Goal: Task Accomplishment & Management: Use online tool/utility

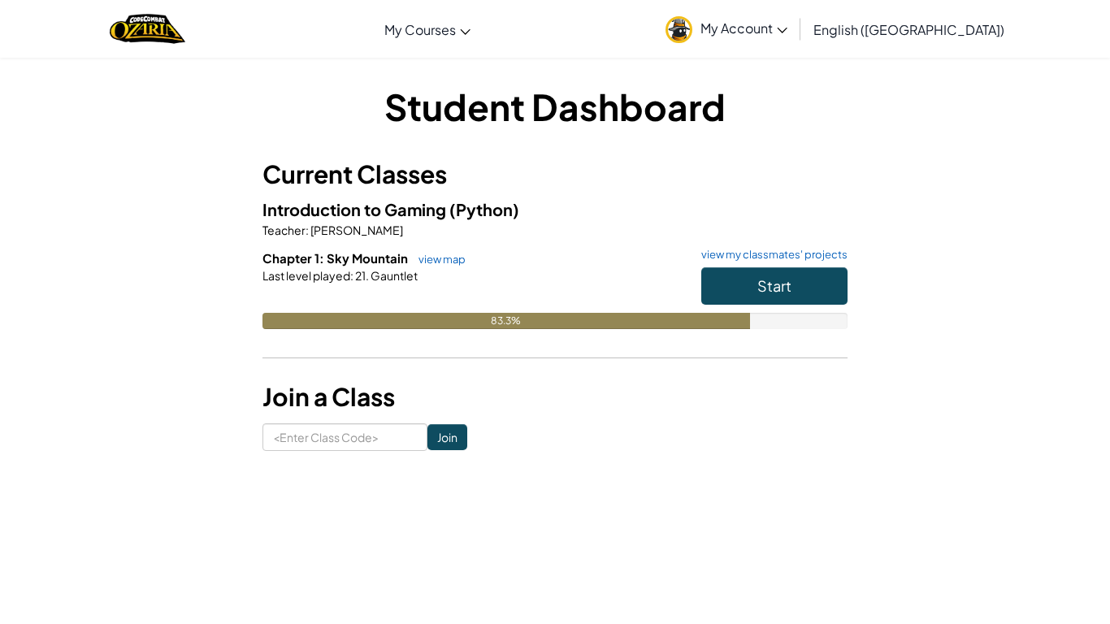
click at [721, 263] on h6 "Chapter 1: Sky Mountain view map view my classmates' projects" at bounding box center [555, 259] width 585 height 18
click at [718, 273] on button "Start" at bounding box center [775, 285] width 146 height 37
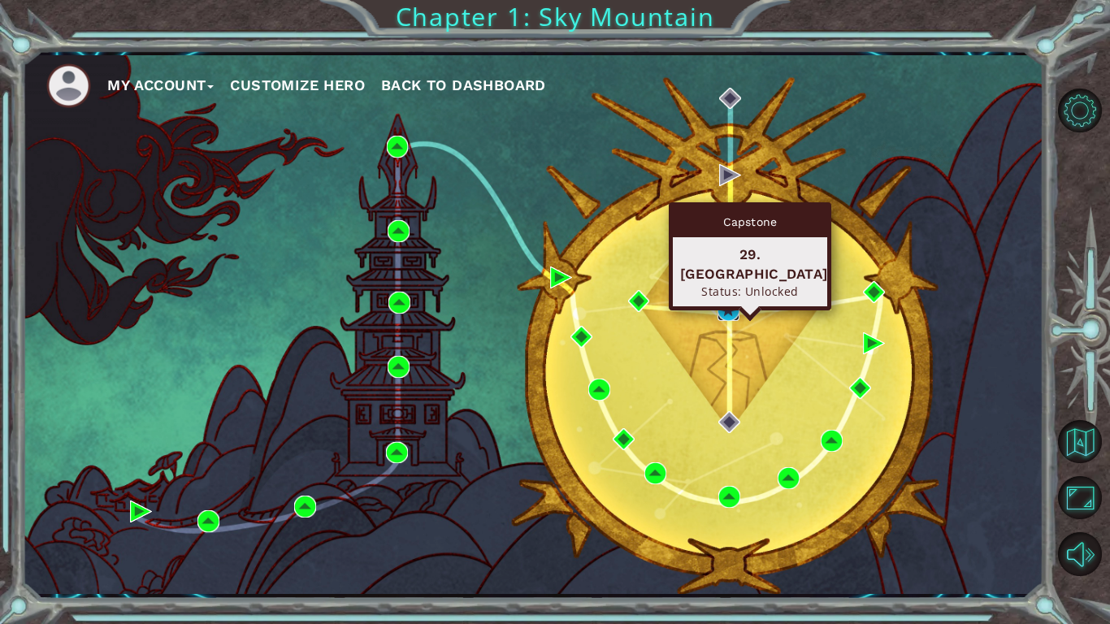
click at [724, 311] on img at bounding box center [729, 310] width 22 height 22
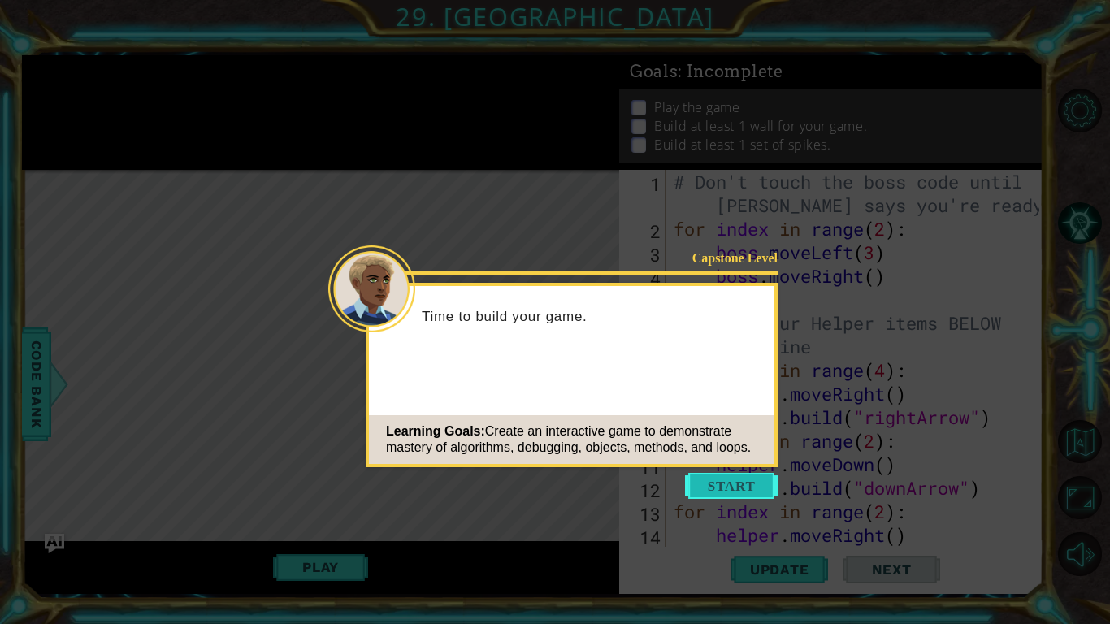
click at [728, 477] on button "Start" at bounding box center [731, 486] width 93 height 26
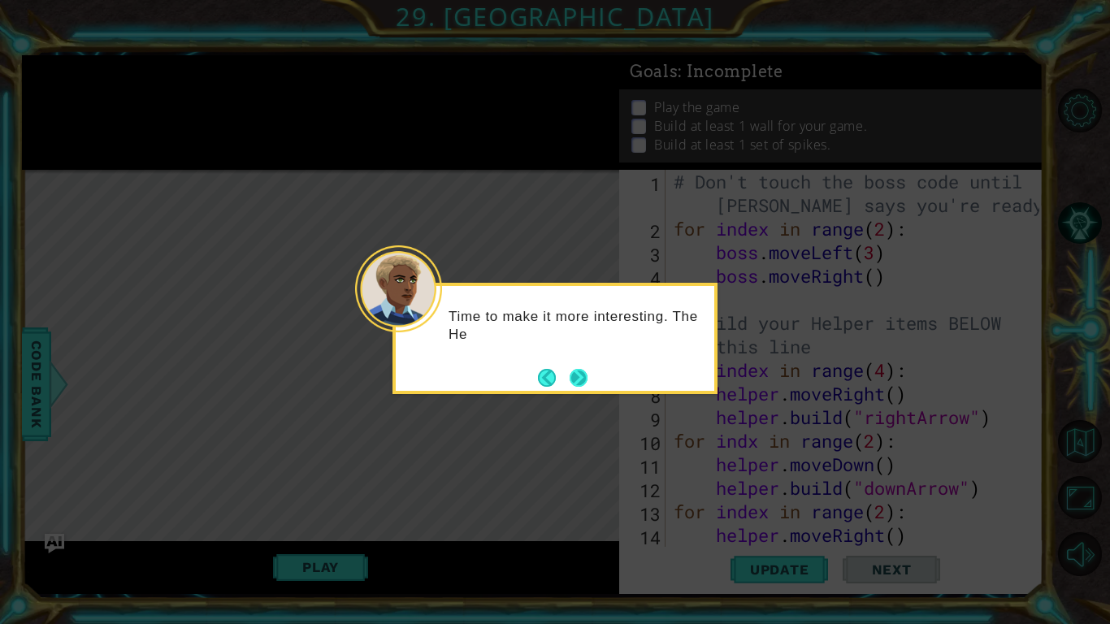
click at [584, 373] on button "Next" at bounding box center [579, 378] width 18 height 18
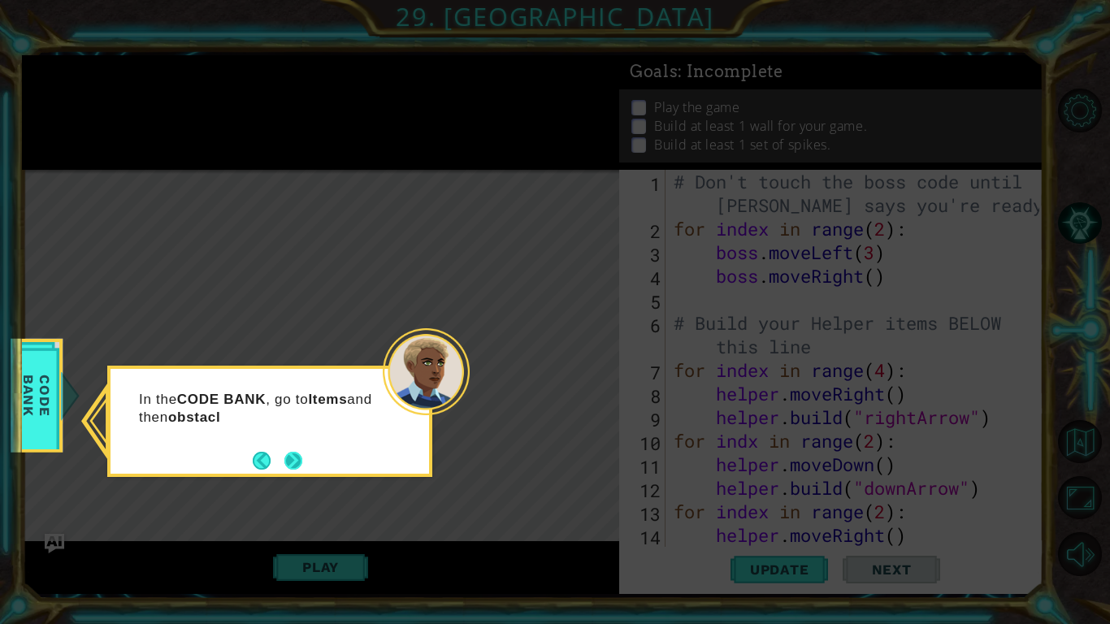
click at [293, 456] on button "Next" at bounding box center [294, 460] width 19 height 19
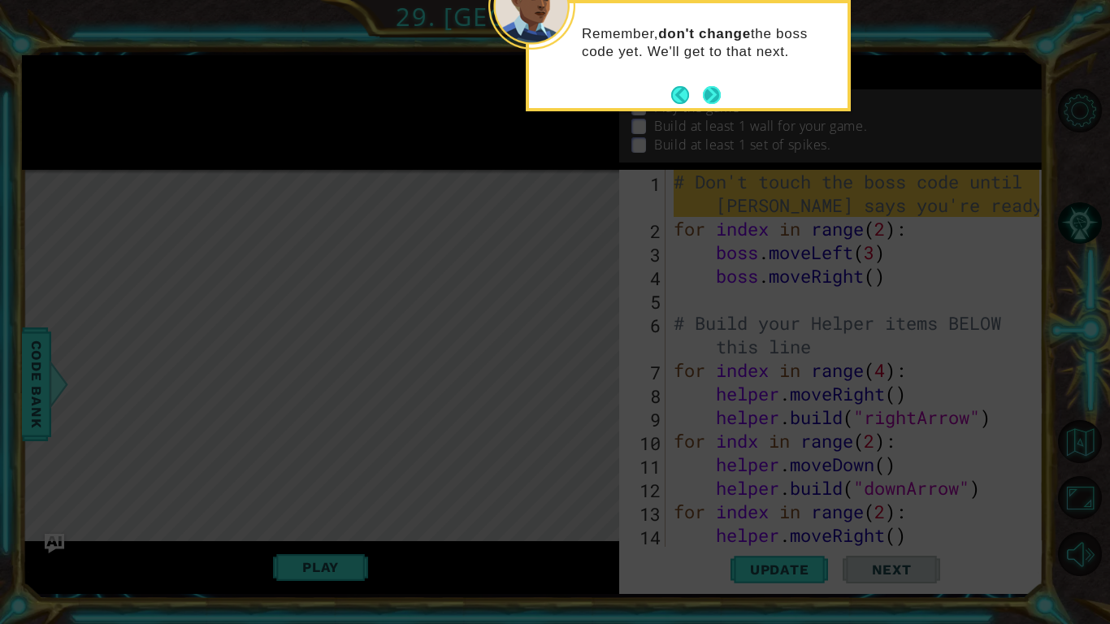
click at [714, 91] on button "Next" at bounding box center [712, 95] width 18 height 18
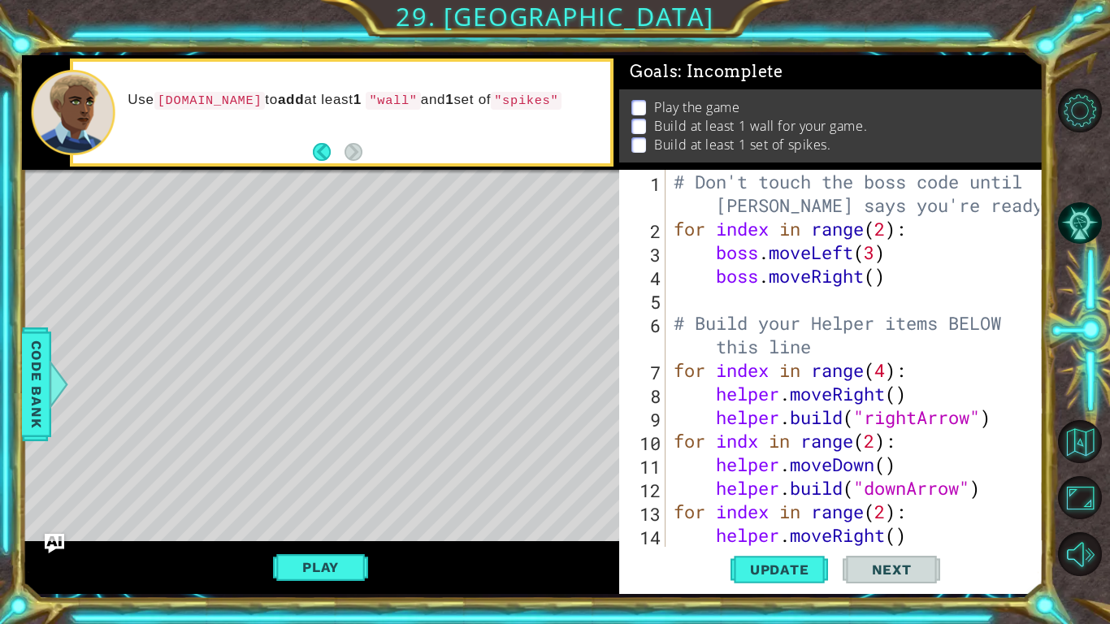
scroll to position [118, 0]
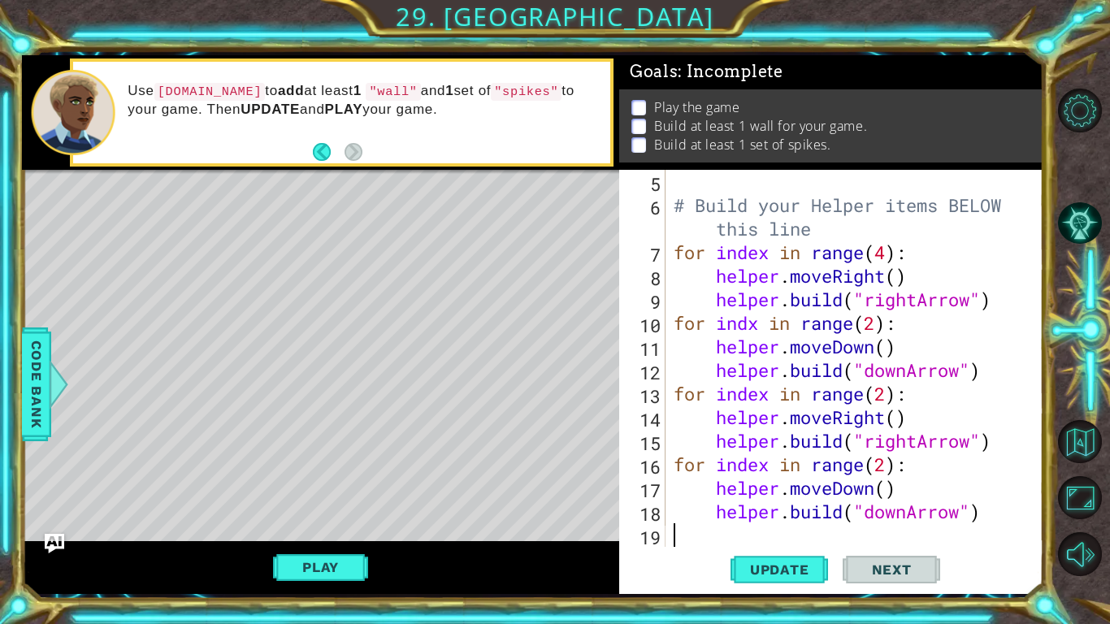
click at [984, 512] on div "# Build your Helper items BELOW this line for index in range ( 4 ) : helper . m…" at bounding box center [859, 382] width 377 height 424
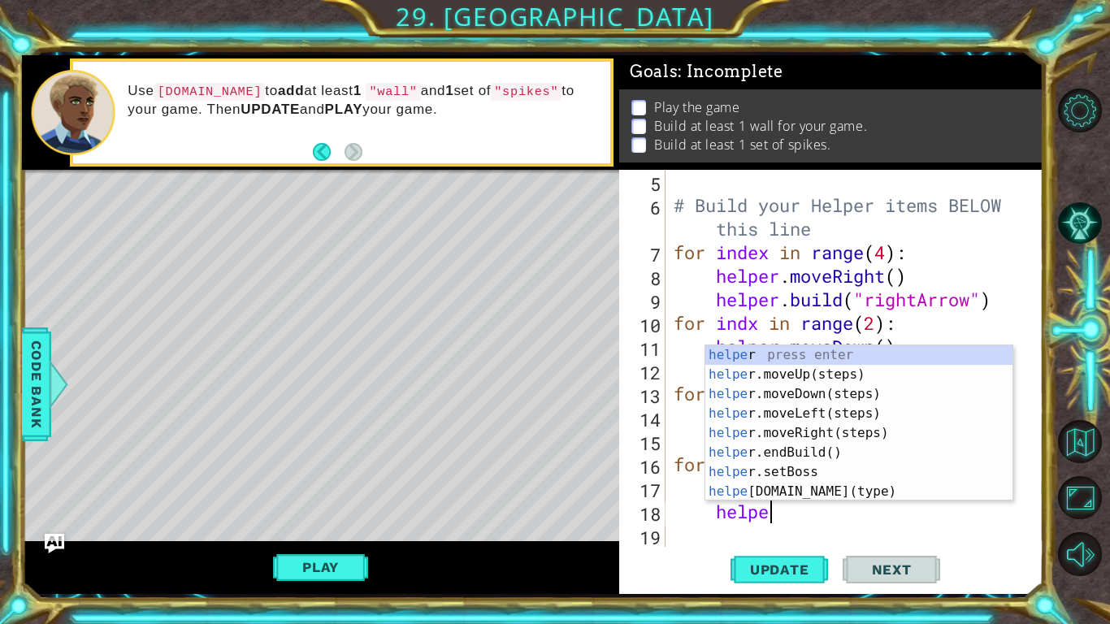
type textarea "h"
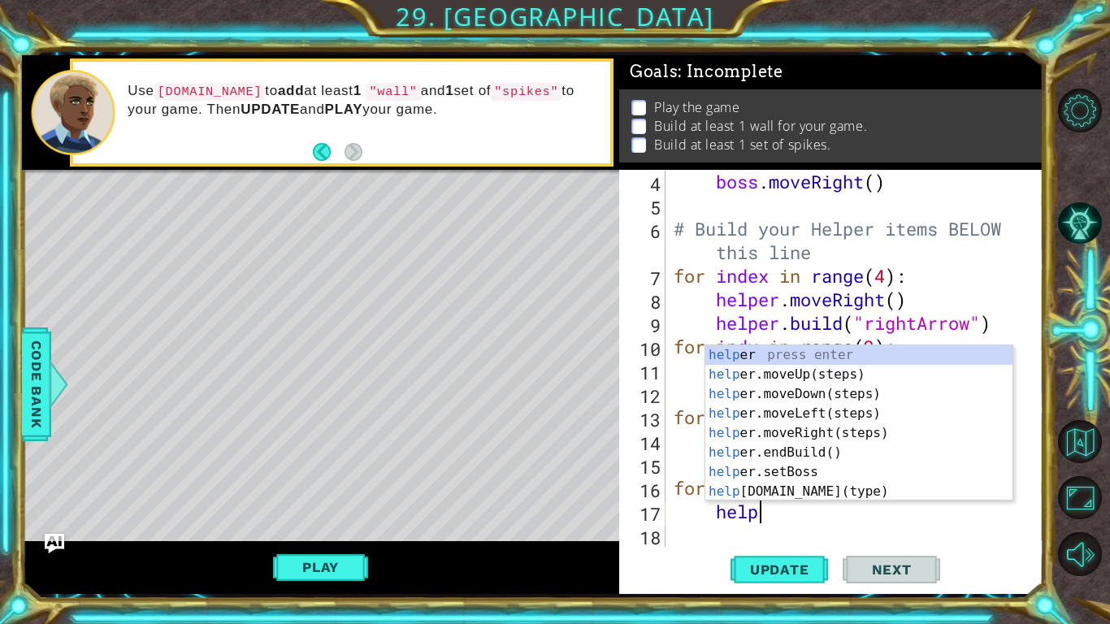
type textarea "h"
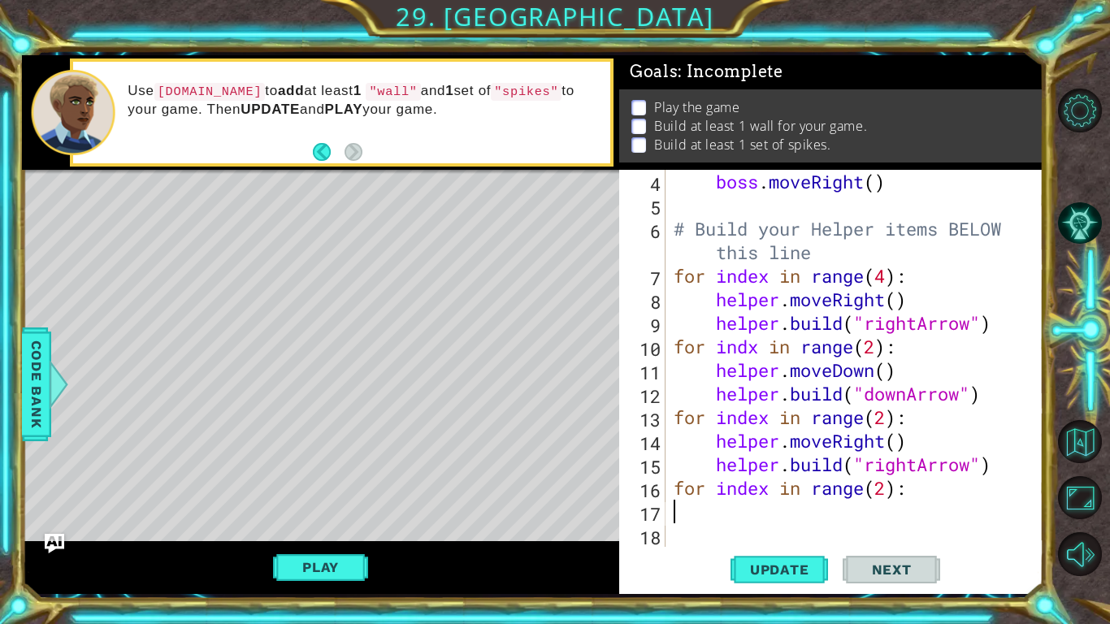
scroll to position [71, 0]
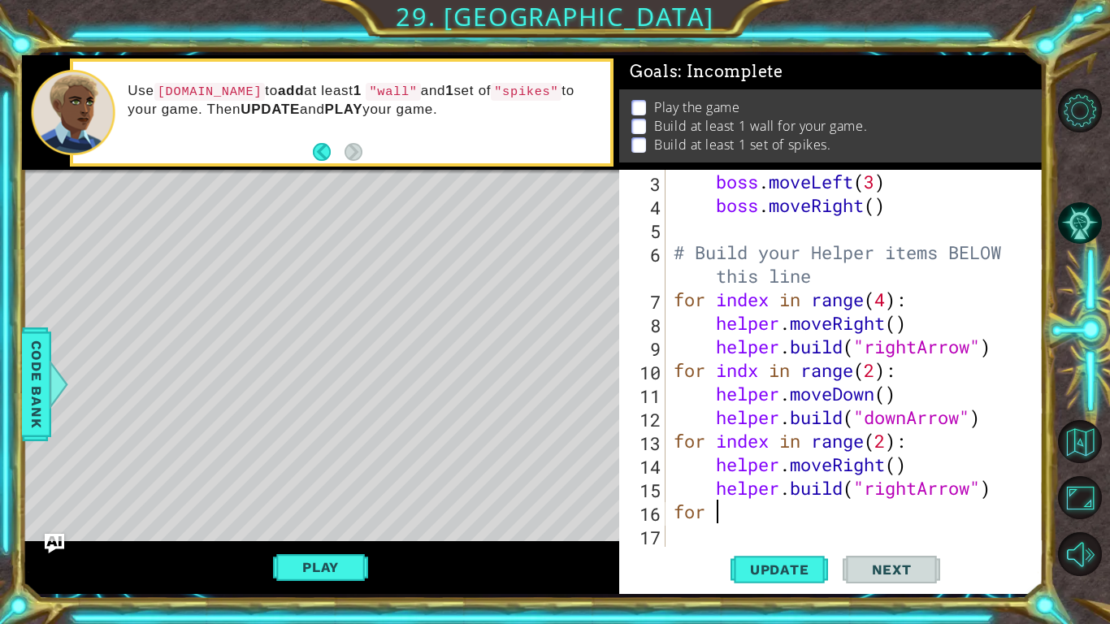
type textarea "f"
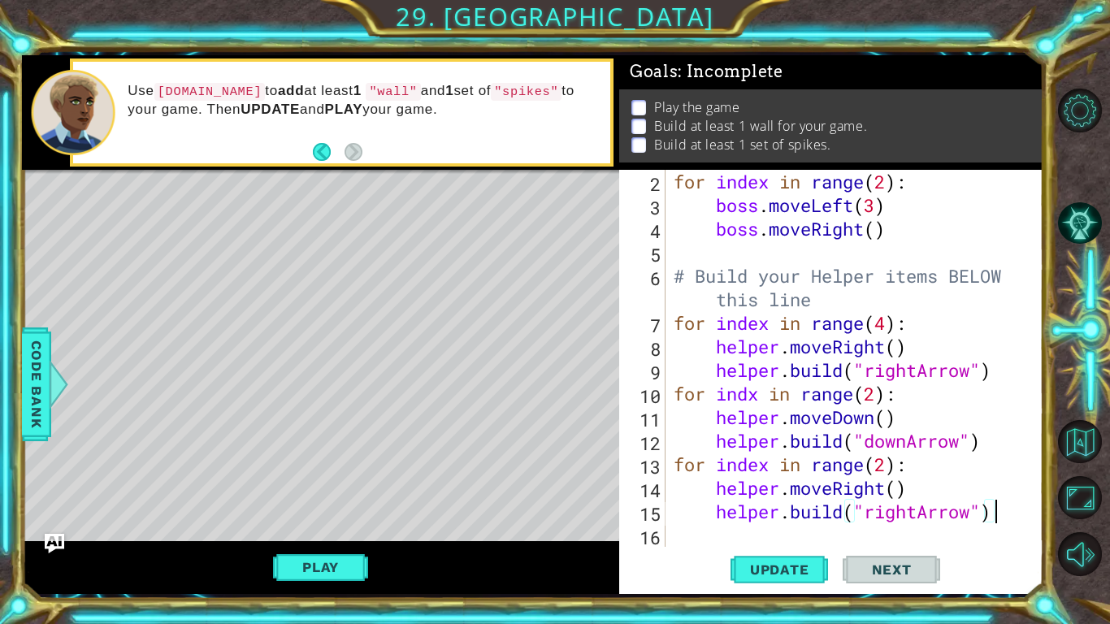
scroll to position [47, 0]
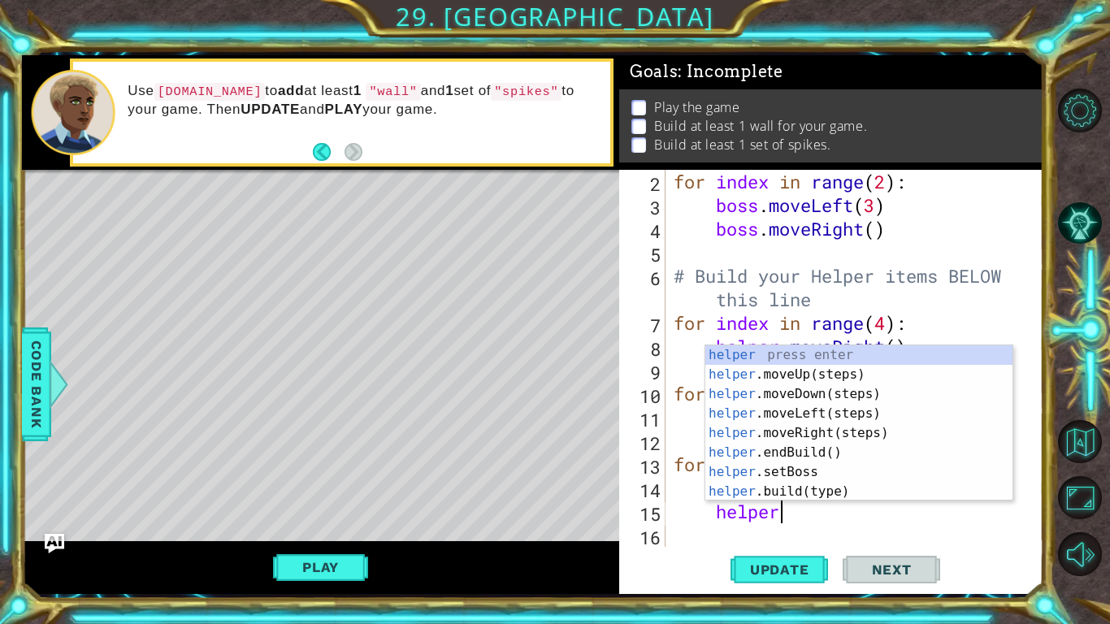
type textarea "h"
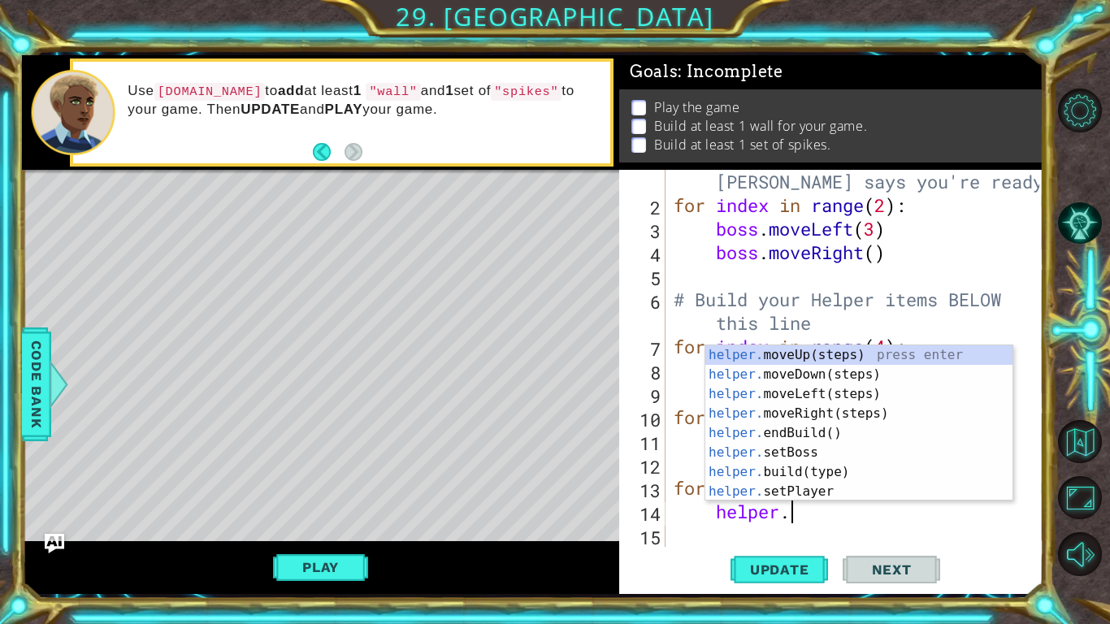
type textarea "h"
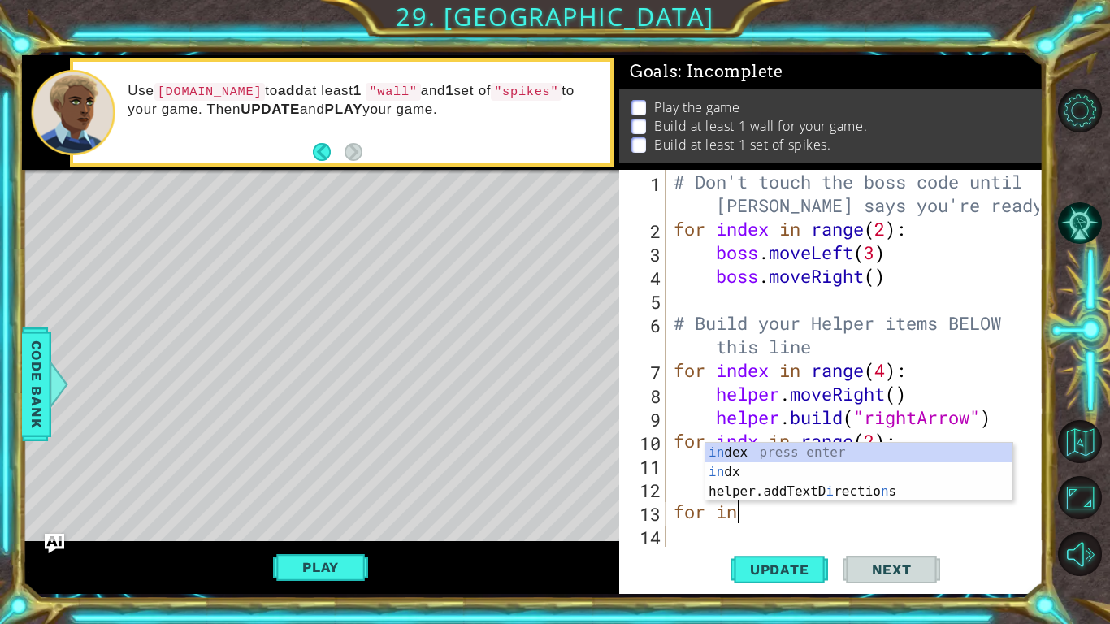
type textarea "f"
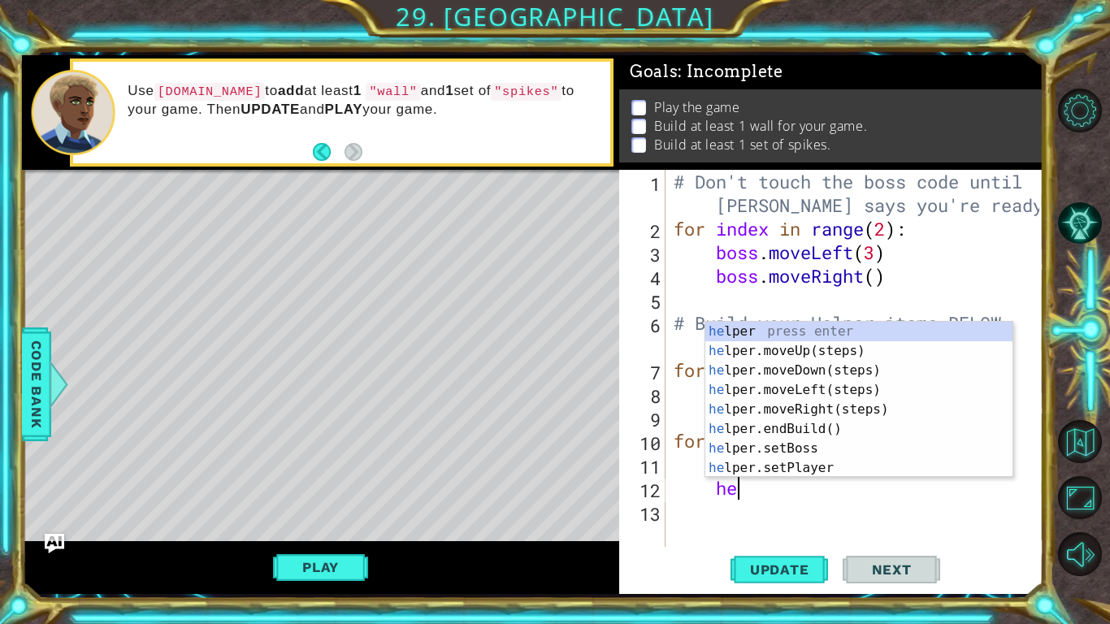
type textarea "h"
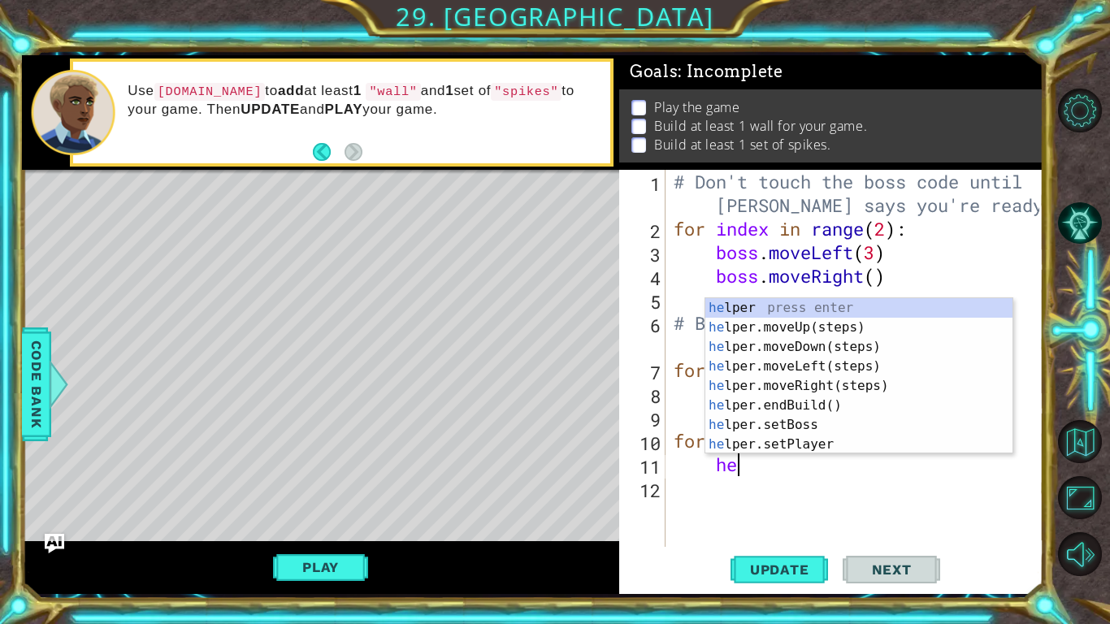
type textarea "h"
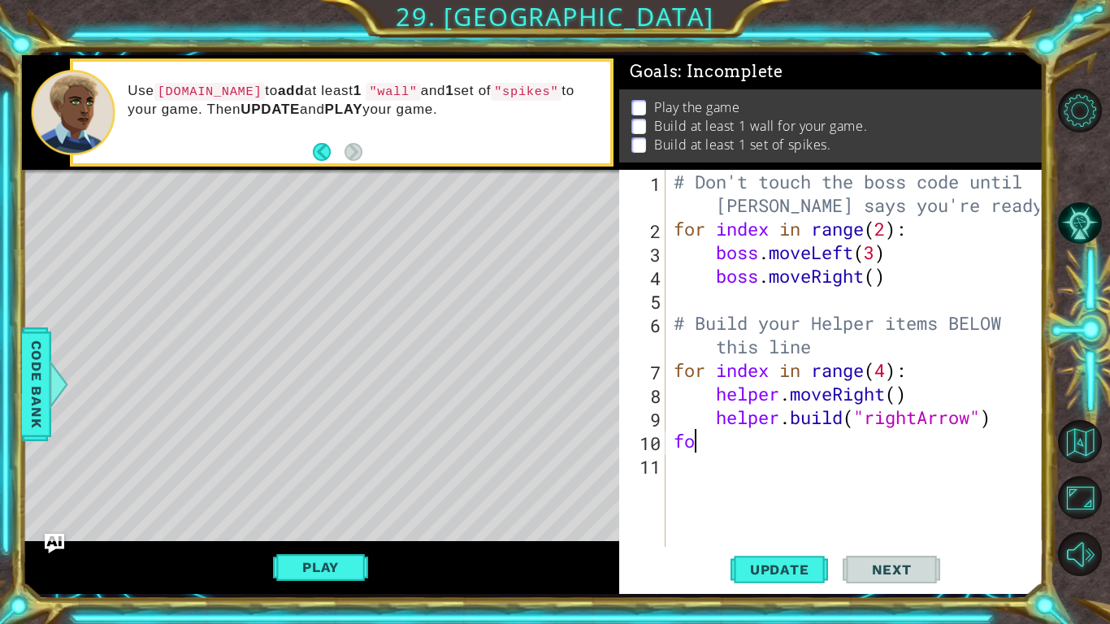
type textarea "f"
click at [885, 369] on div "# Don't touch the boss code until [PERSON_NAME] says you're ready! for index in…" at bounding box center [859, 394] width 377 height 448
type textarea "for index in range(2):"
click at [673, 441] on div "# Don't touch the boss code until [PERSON_NAME] says you're ready! for index in…" at bounding box center [859, 394] width 377 height 448
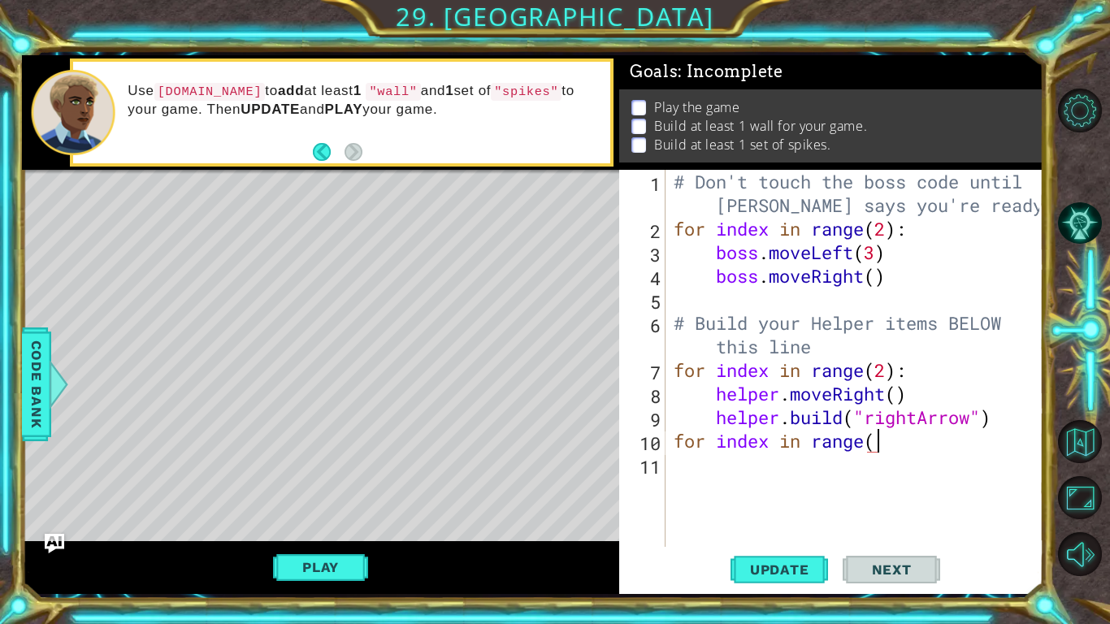
scroll to position [0, 9]
type textarea "for index in range(3):"
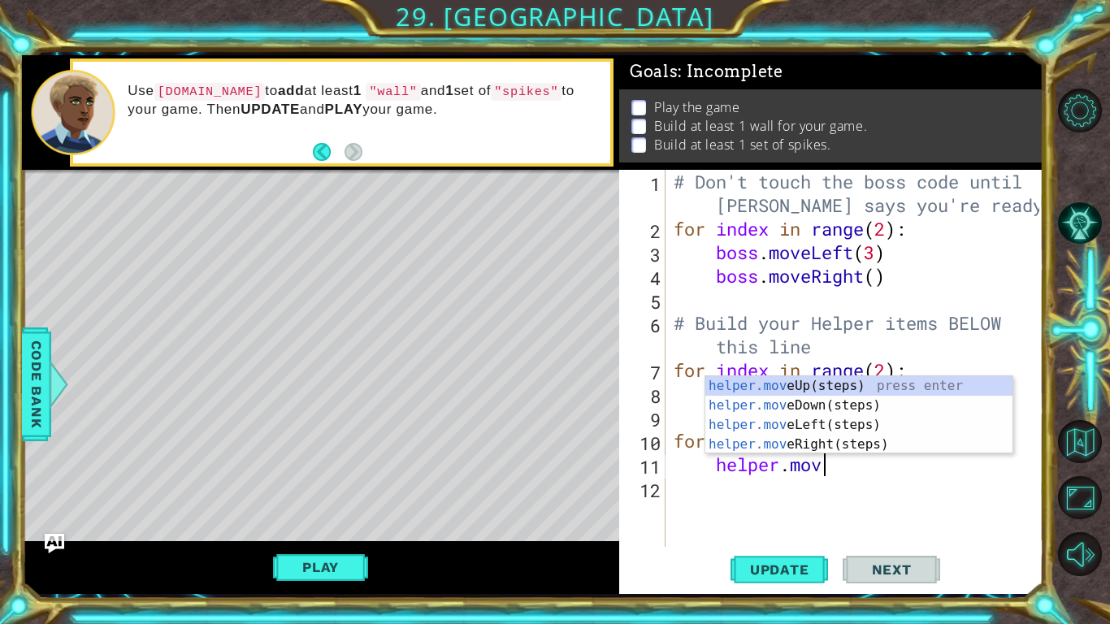
scroll to position [0, 7]
type textarea "helper.move"
click at [782, 406] on div "helper.move Up(steps) press enter helper.move Down(steps) press enter helper.mo…" at bounding box center [859, 434] width 307 height 117
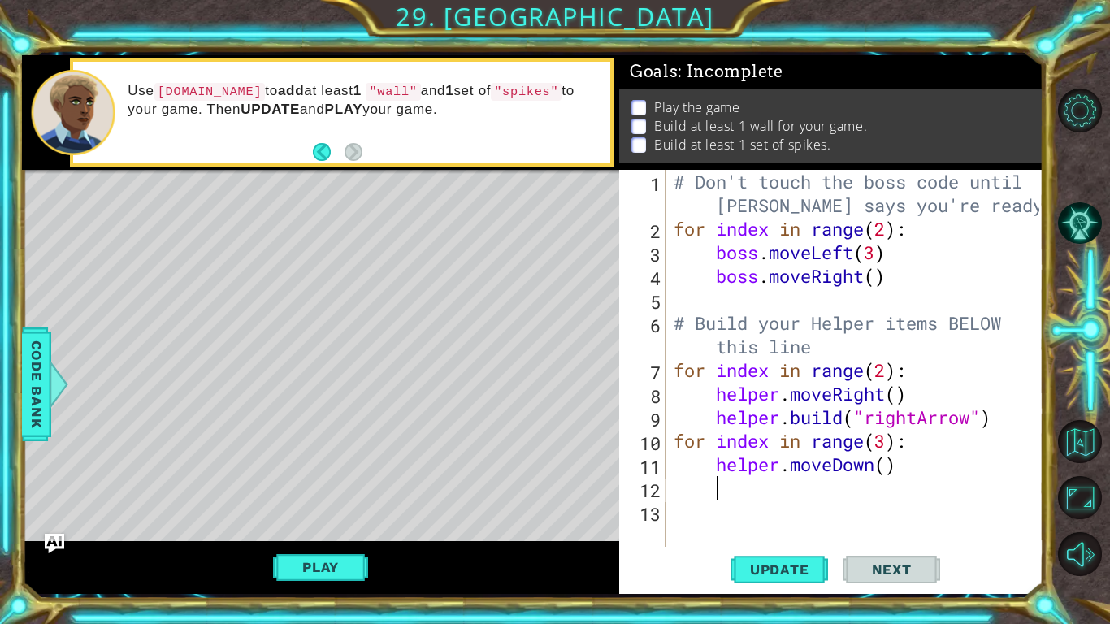
scroll to position [0, 1]
click at [887, 467] on div "# Don't touch the boss code until [PERSON_NAME] says you're ready! for index in…" at bounding box center [859, 394] width 377 height 448
type textarea "helper.moveDown()"
click at [747, 515] on div "# Don't touch the boss code until [PERSON_NAME] says you're ready! for index in…" at bounding box center [859, 394] width 377 height 448
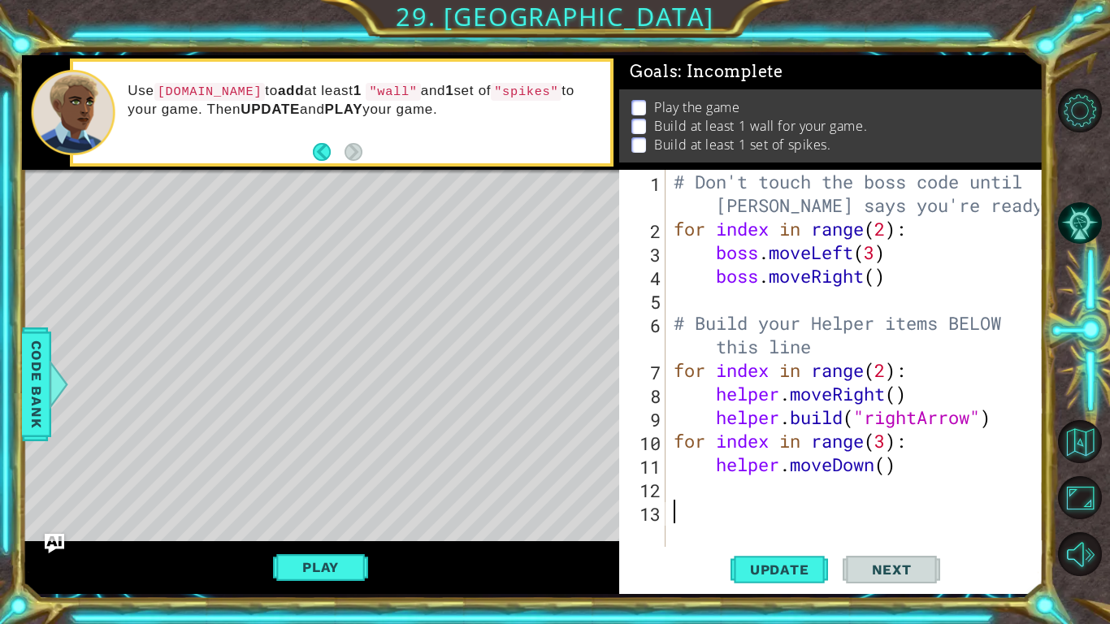
click at [737, 493] on div "# Don't touch the boss code until [PERSON_NAME] says you're ready! for index in…" at bounding box center [859, 394] width 377 height 448
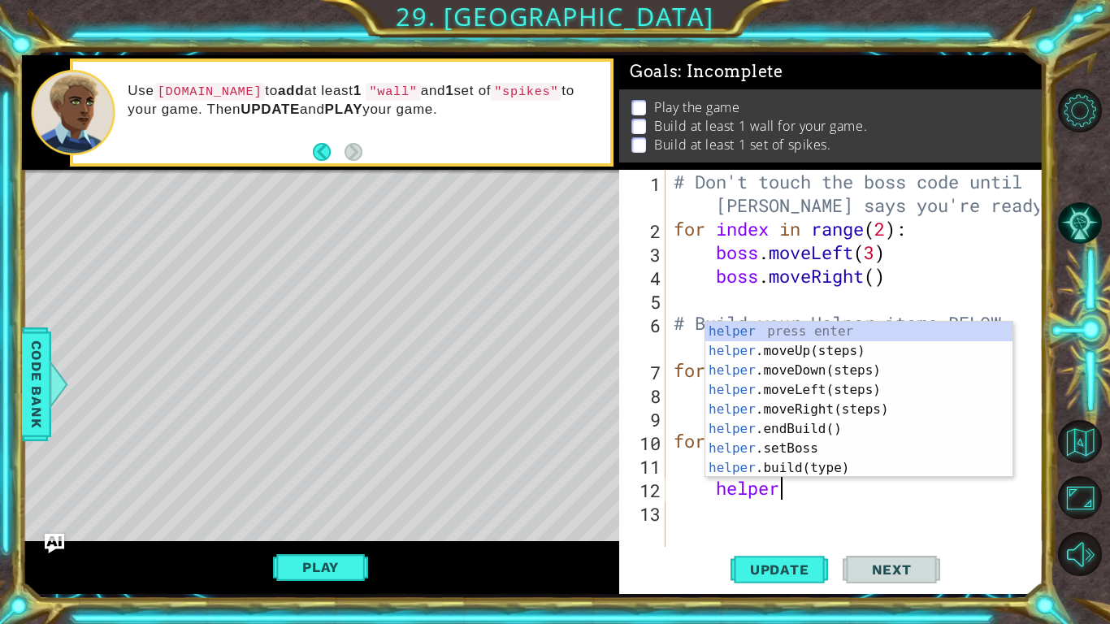
scroll to position [0, 4]
click at [812, 463] on div "helper press enter helper .moveUp(steps) press enter helper .moveDown(steps) pr…" at bounding box center [859, 419] width 307 height 195
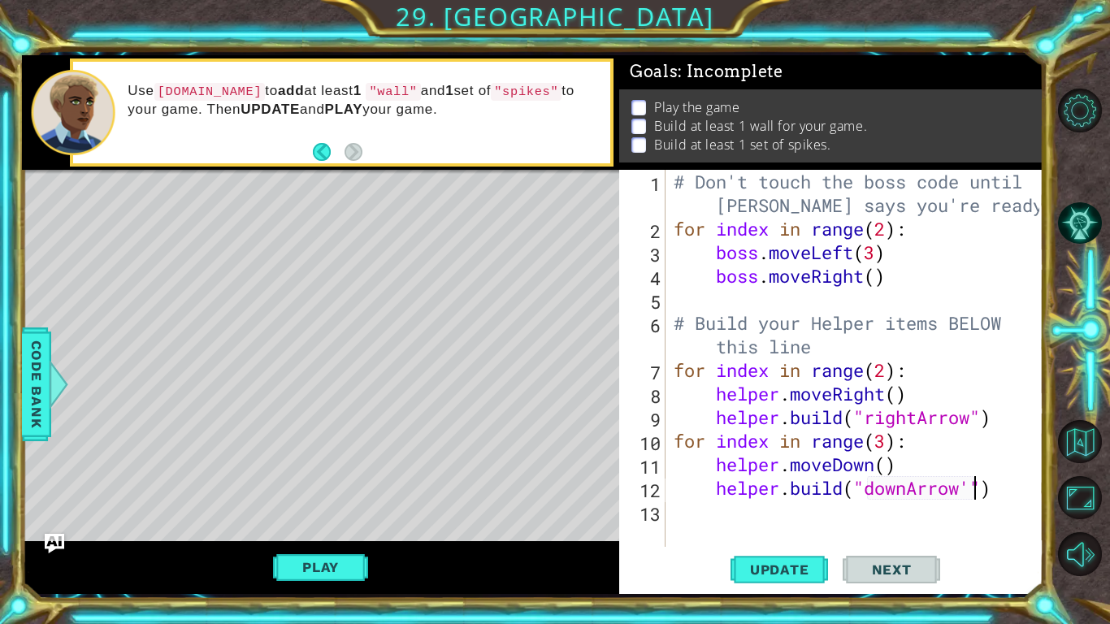
scroll to position [0, 14]
type textarea "[DOMAIN_NAME]("downArrow")"
click at [984, 489] on div "# Don't touch the boss code until [PERSON_NAME] says you're ready! for index in…" at bounding box center [859, 394] width 377 height 448
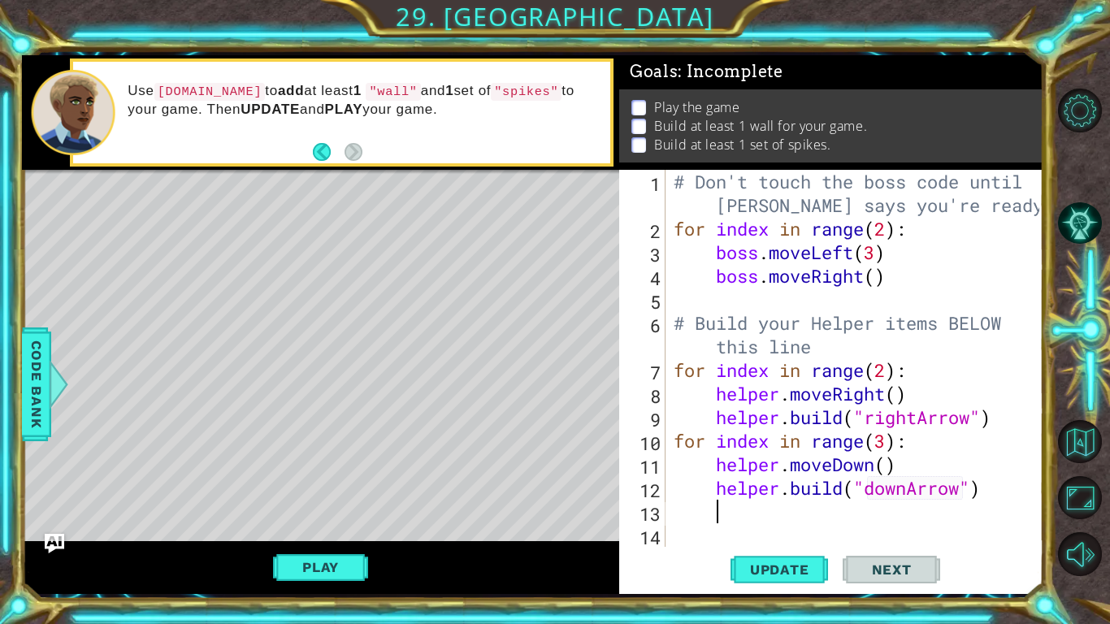
click at [668, 510] on div "1 2 3 4 5 6 7 8 9 10 11 12 13 14 # Don't touch the boss code until [PERSON_NAME…" at bounding box center [829, 358] width 420 height 377
click at [671, 513] on div "# Don't touch the boss code until [PERSON_NAME] says you're ready! for index in…" at bounding box center [859, 394] width 377 height 448
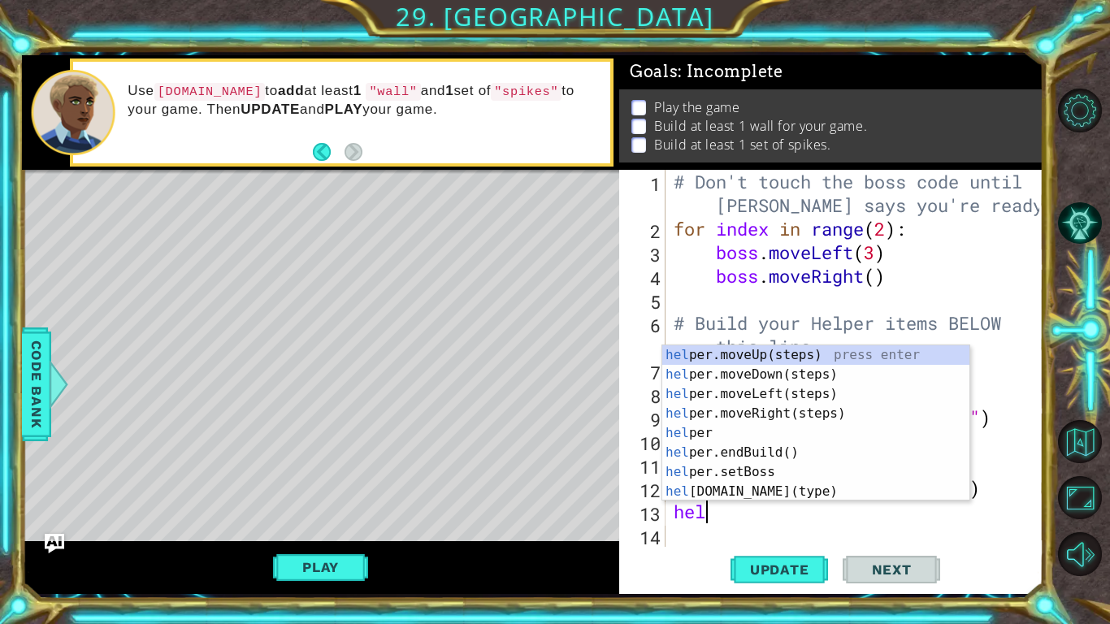
scroll to position [0, 2]
type textarea "helper"
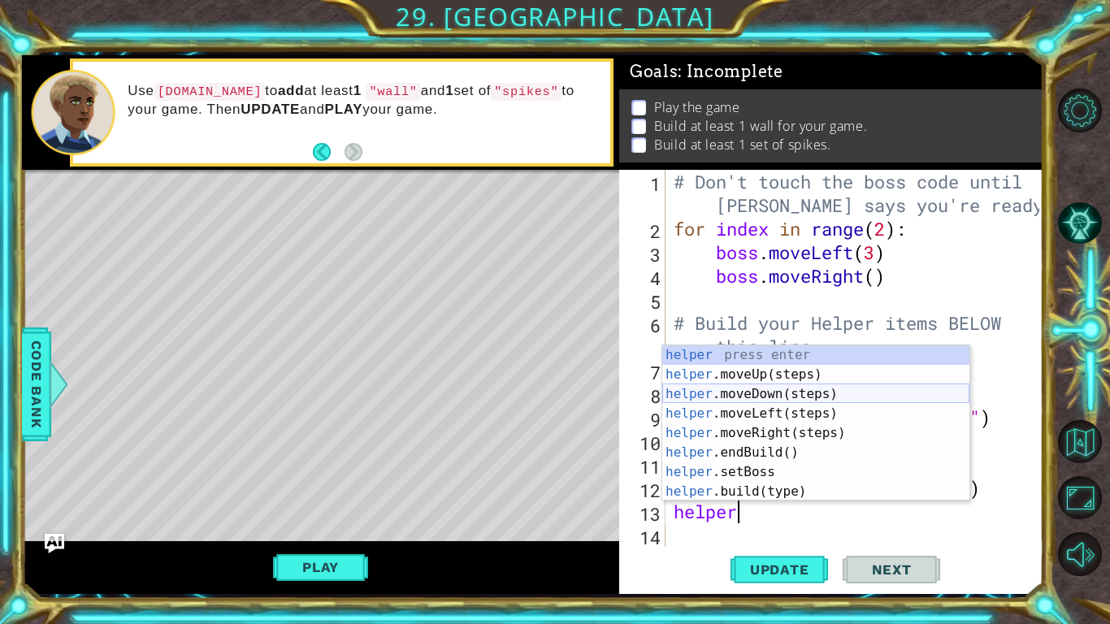
click at [754, 398] on div "helper press enter helper .moveUp(steps) press enter helper .moveDown(steps) pr…" at bounding box center [816, 442] width 307 height 195
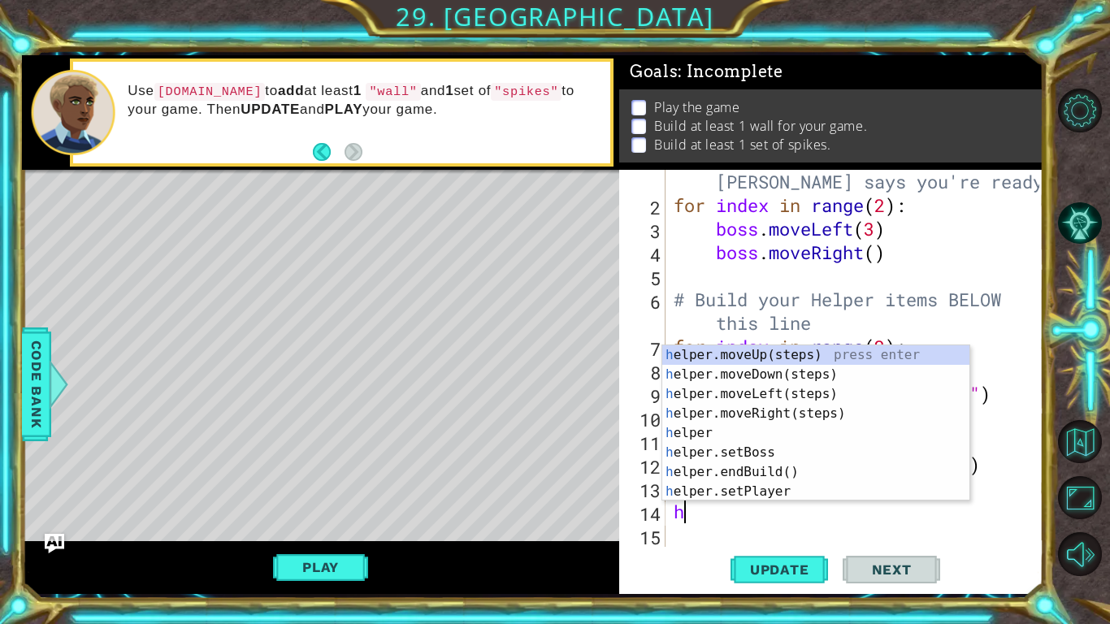
scroll to position [0, 1]
click at [790, 492] on div "hel per.moveUp(steps) press enter hel per.moveDown(steps) press enter hel per.m…" at bounding box center [816, 442] width 307 height 195
type textarea "[DOMAIN_NAME]("wall")"
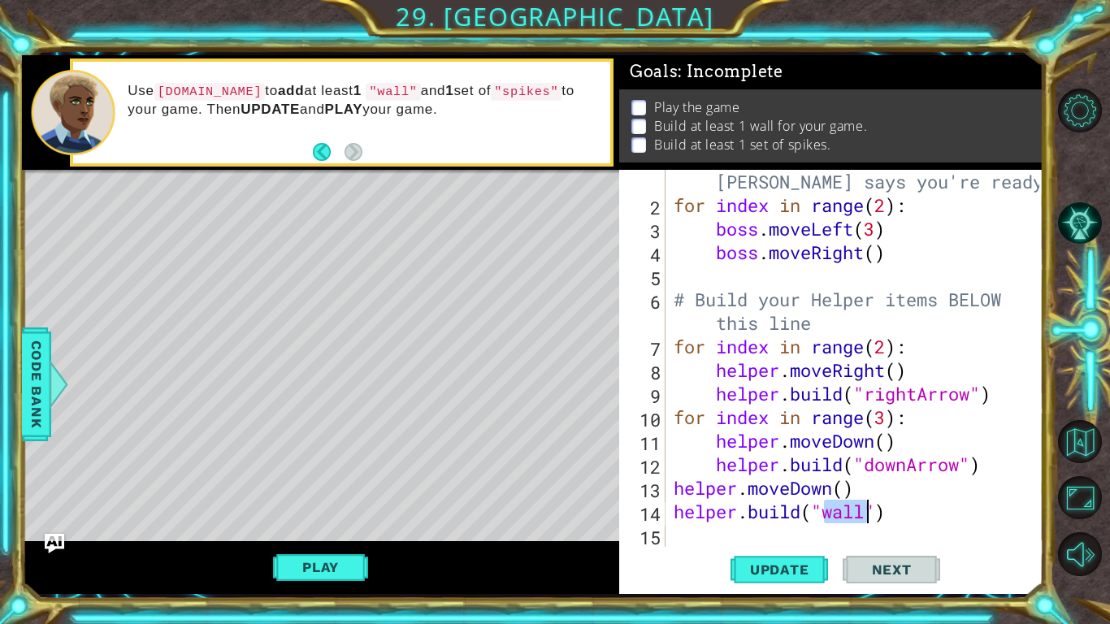
click at [683, 537] on div "# Don't touch the boss code until [PERSON_NAME] says you're ready! for index in…" at bounding box center [859, 370] width 377 height 448
click at [746, 564] on span "Update" at bounding box center [780, 570] width 92 height 16
click at [331, 570] on button "Play" at bounding box center [320, 567] width 95 height 31
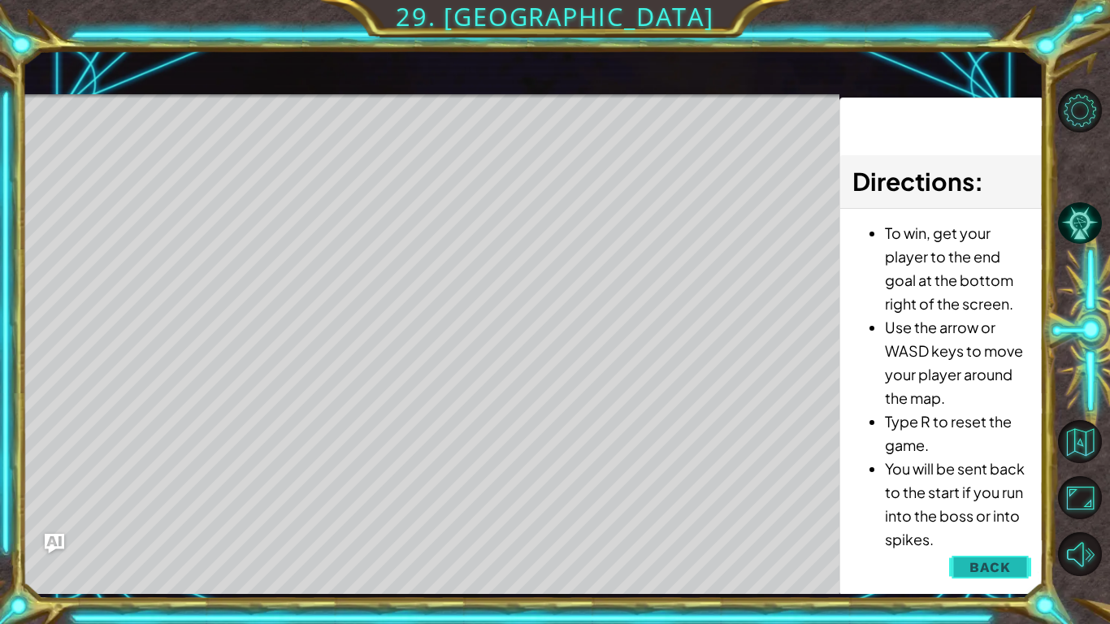
click at [984, 559] on span "Back" at bounding box center [990, 567] width 41 height 16
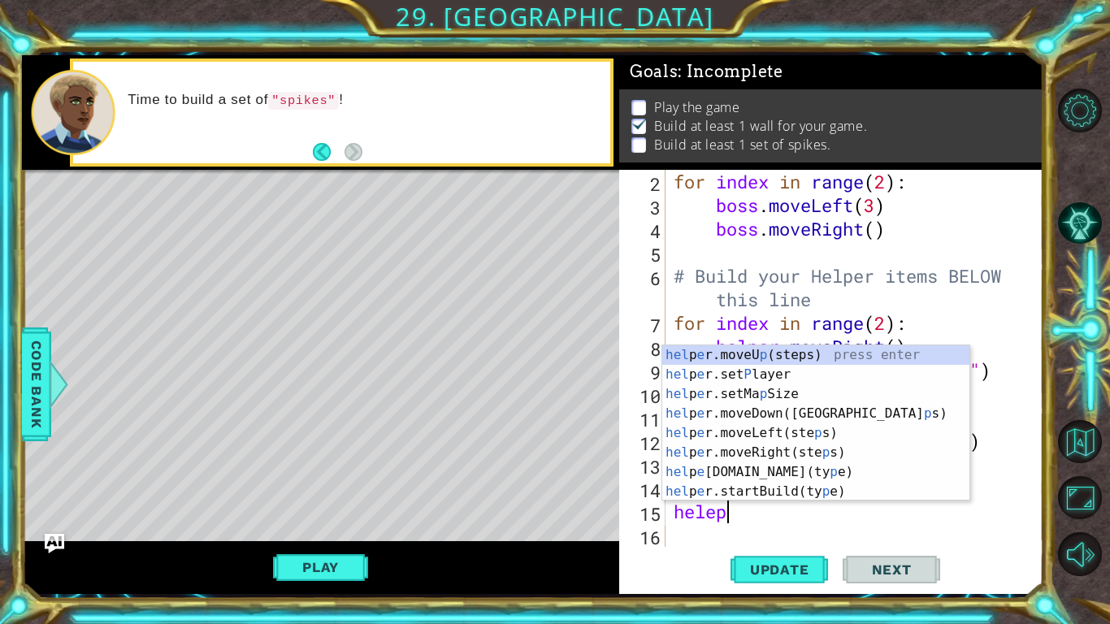
scroll to position [0, 1]
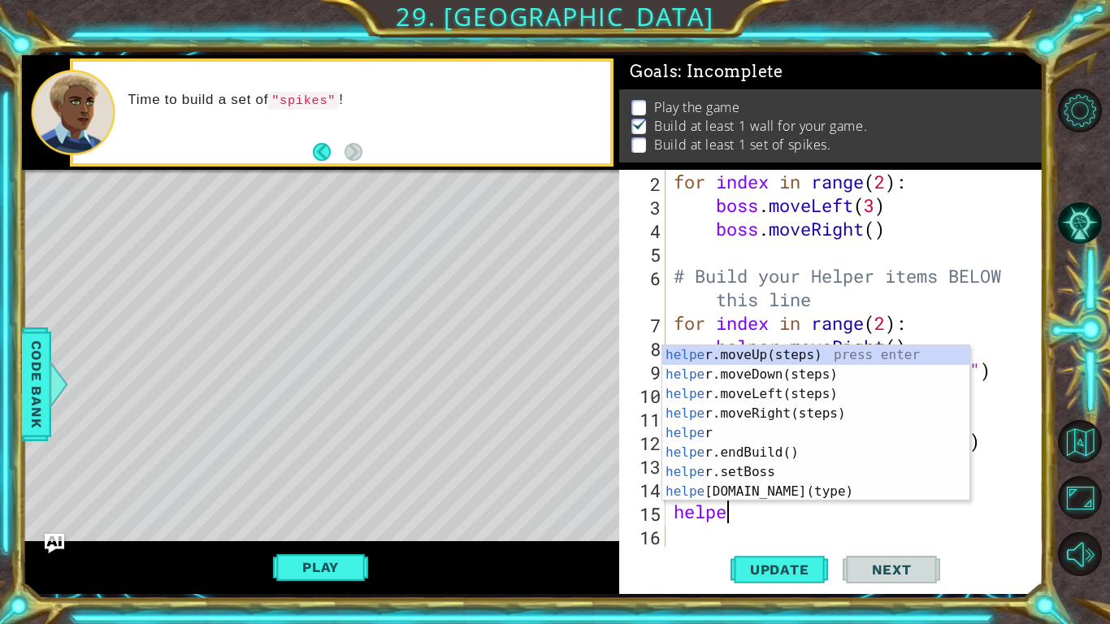
type textarea "helper."
click at [751, 408] on div "helper. moveUp(steps) press enter helper. moveDown(steps) press enter helper. m…" at bounding box center [816, 442] width 307 height 195
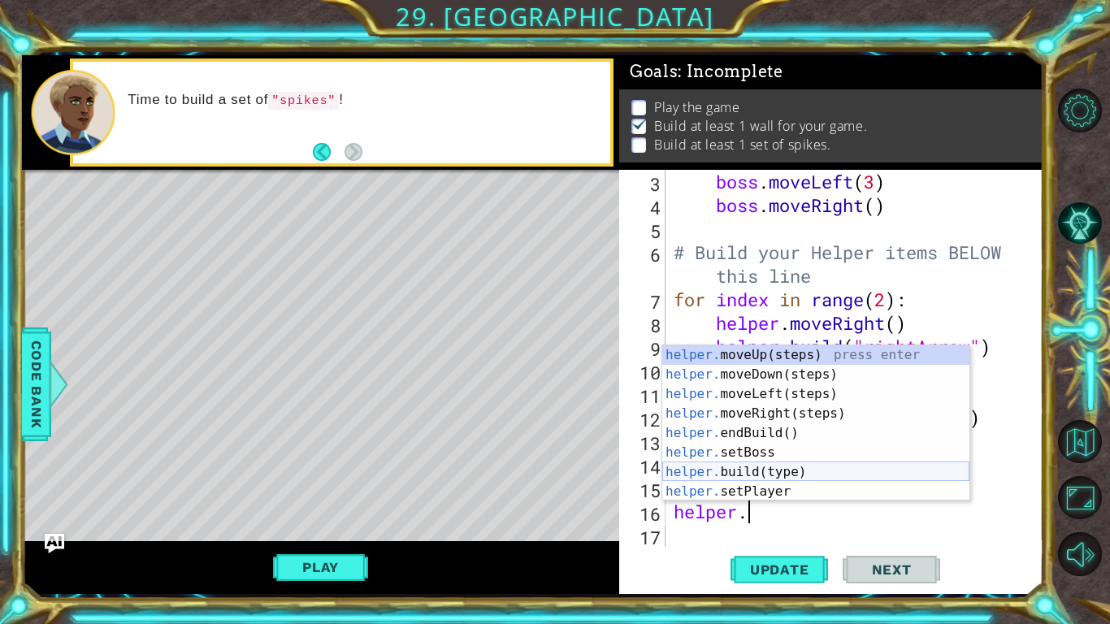
click at [763, 476] on div "helper. moveUp(steps) press enter helper. moveDown(steps) press enter helper. m…" at bounding box center [816, 442] width 307 height 195
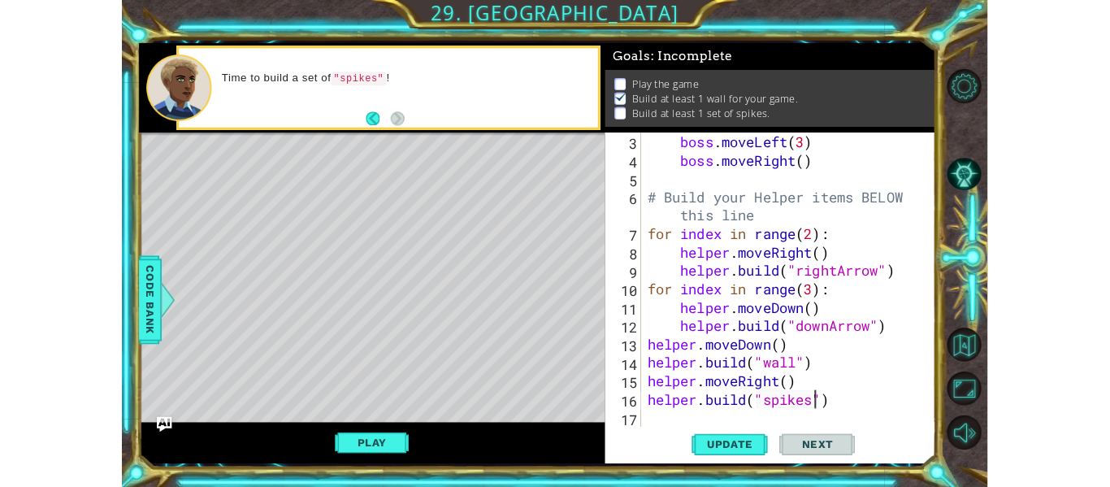
scroll to position [0, 10]
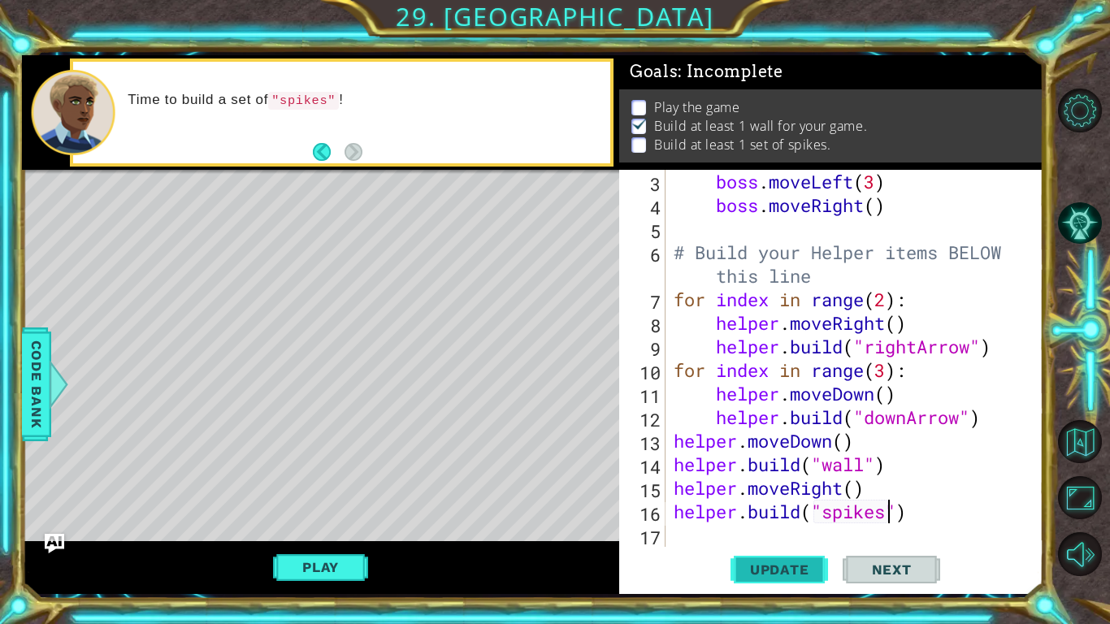
type textarea "[DOMAIN_NAME]("spikes")"
click at [752, 564] on span "Update" at bounding box center [780, 570] width 92 height 16
click at [322, 562] on button "Play" at bounding box center [320, 567] width 95 height 31
